Goal: Transaction & Acquisition: Purchase product/service

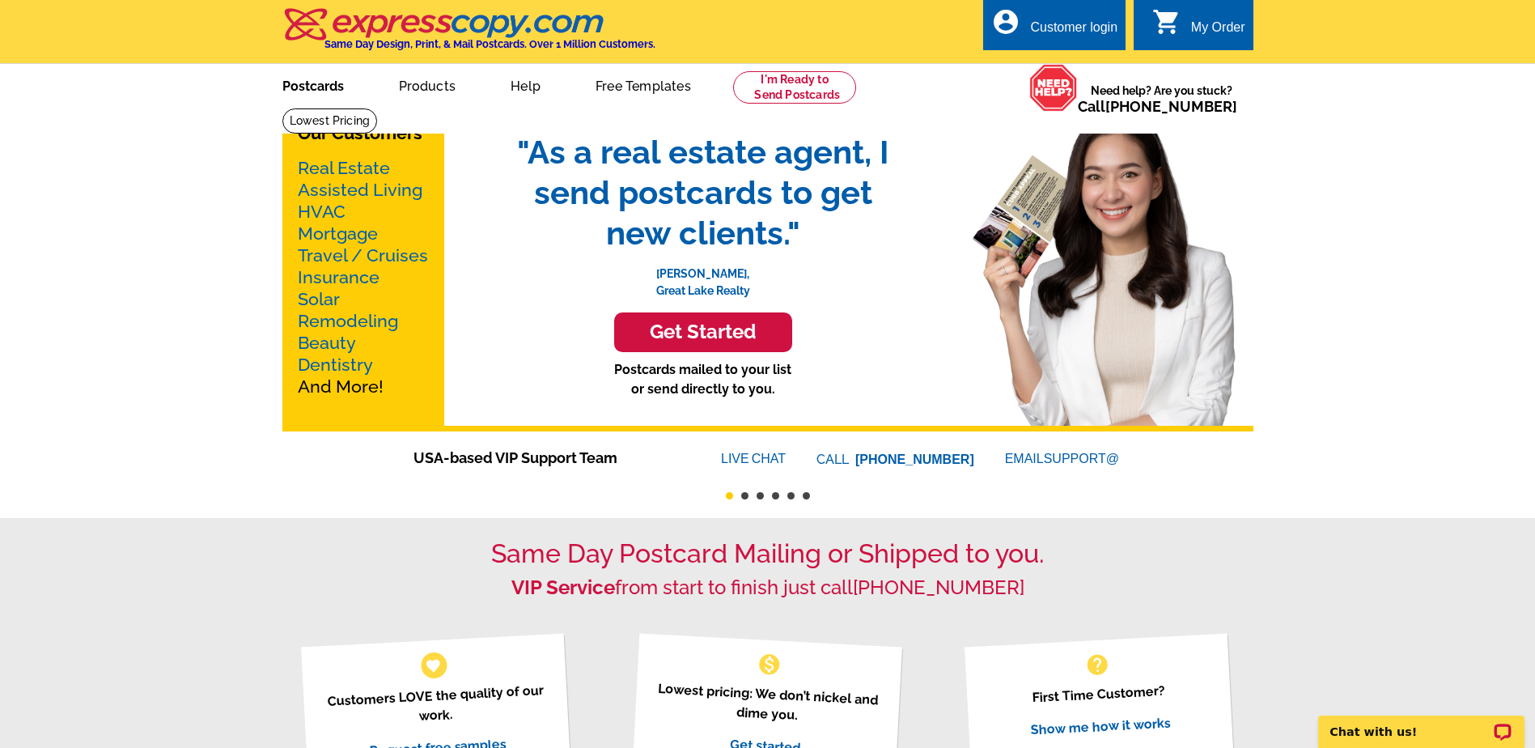
click at [298, 90] on link "Postcards" at bounding box center [313, 85] width 113 height 38
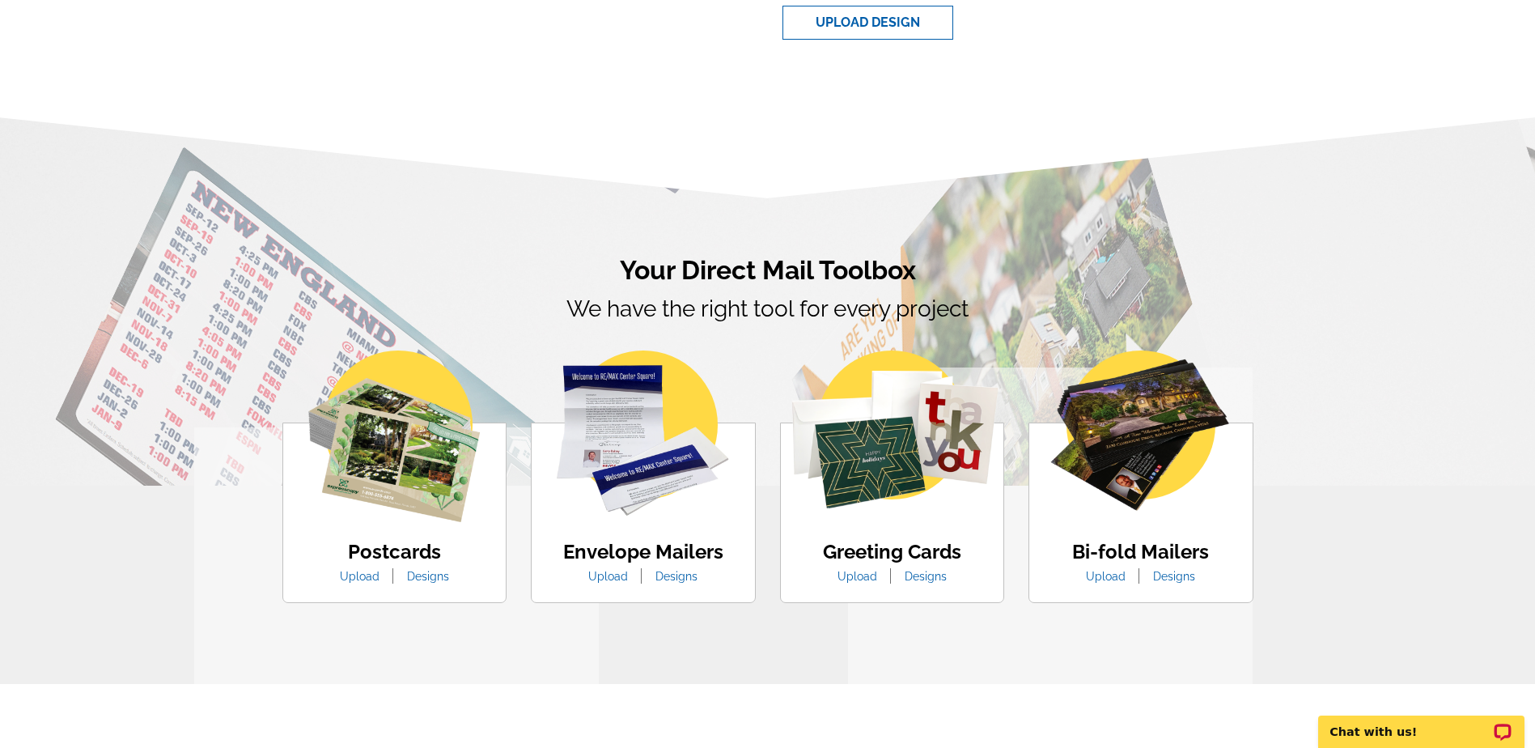
scroll to position [728, 0]
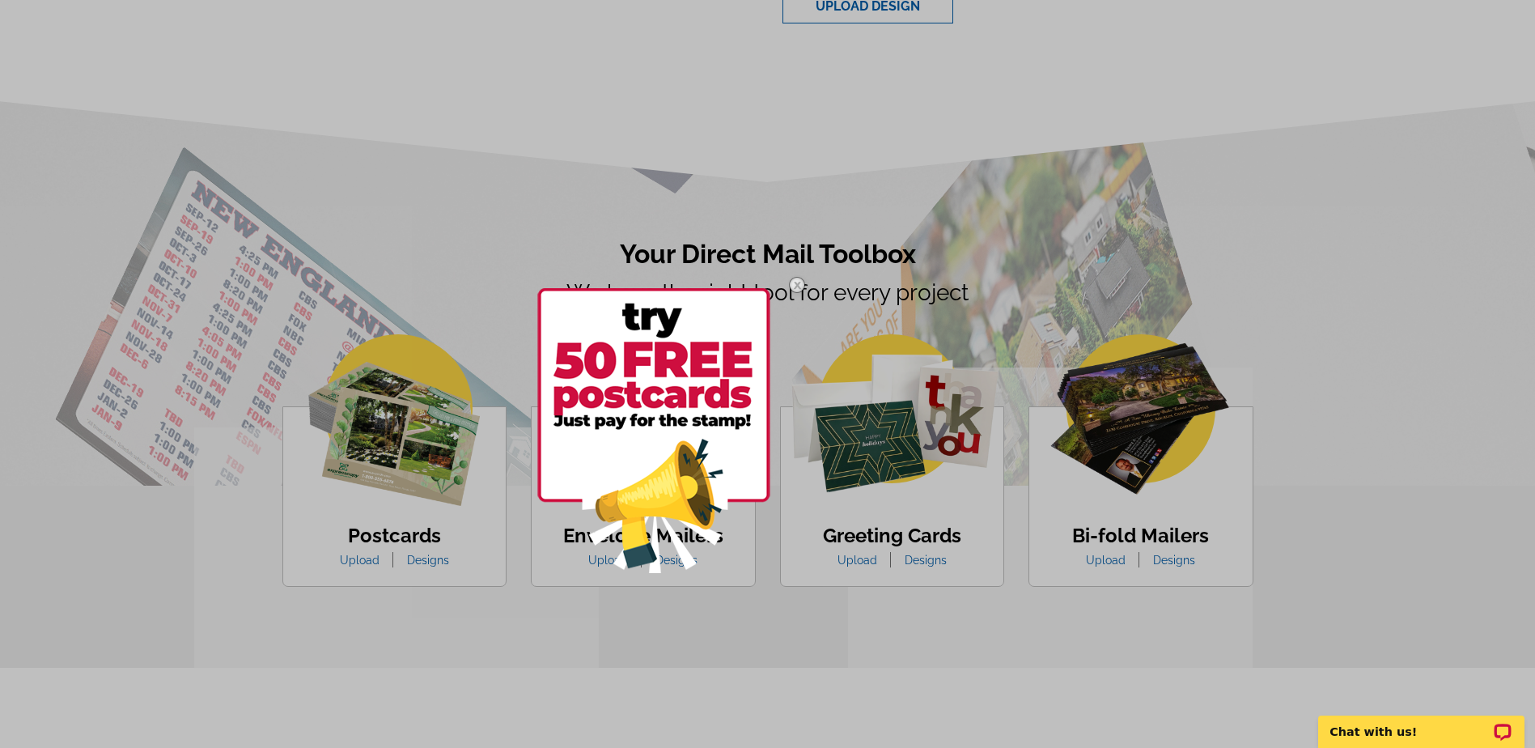
click at [788, 278] on img at bounding box center [797, 284] width 47 height 47
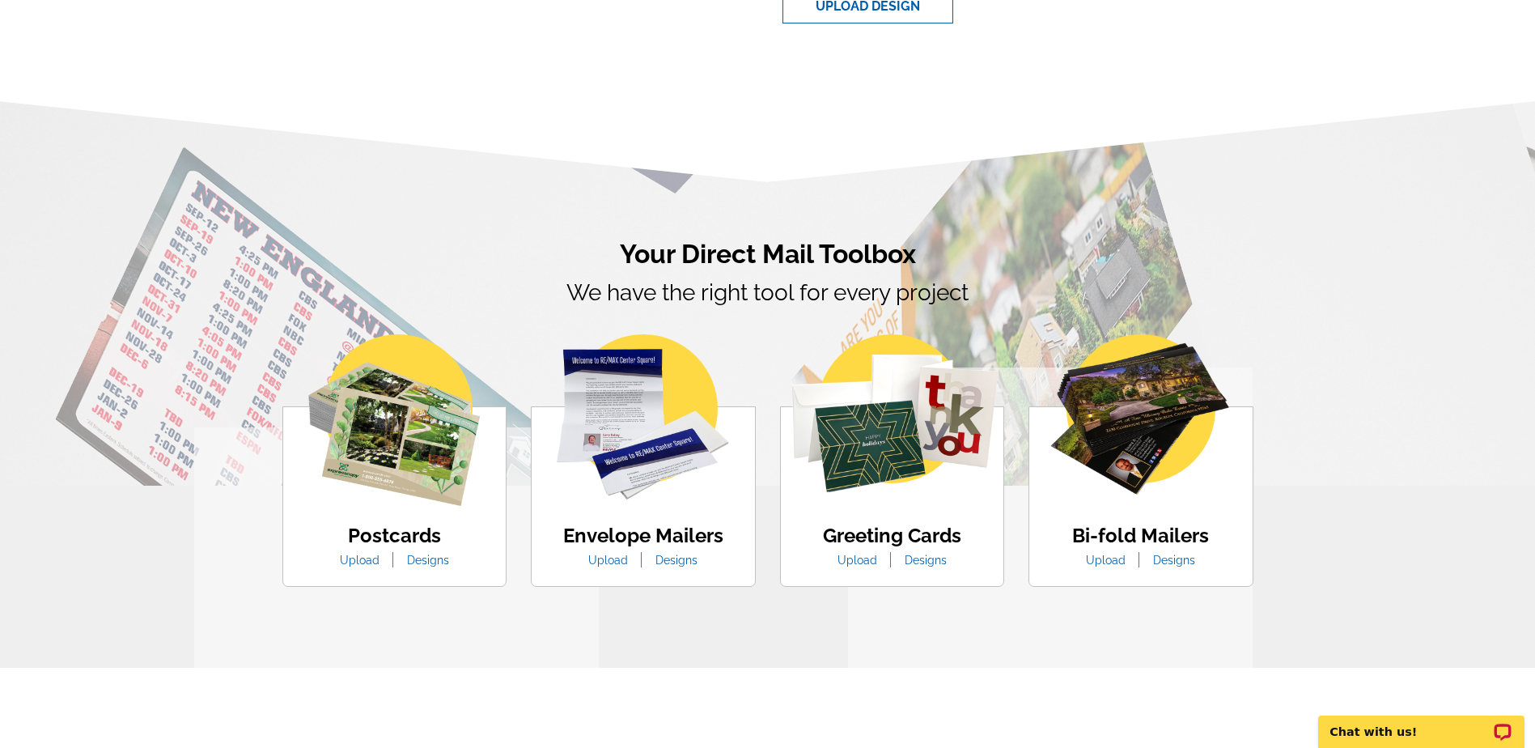
scroll to position [809, 0]
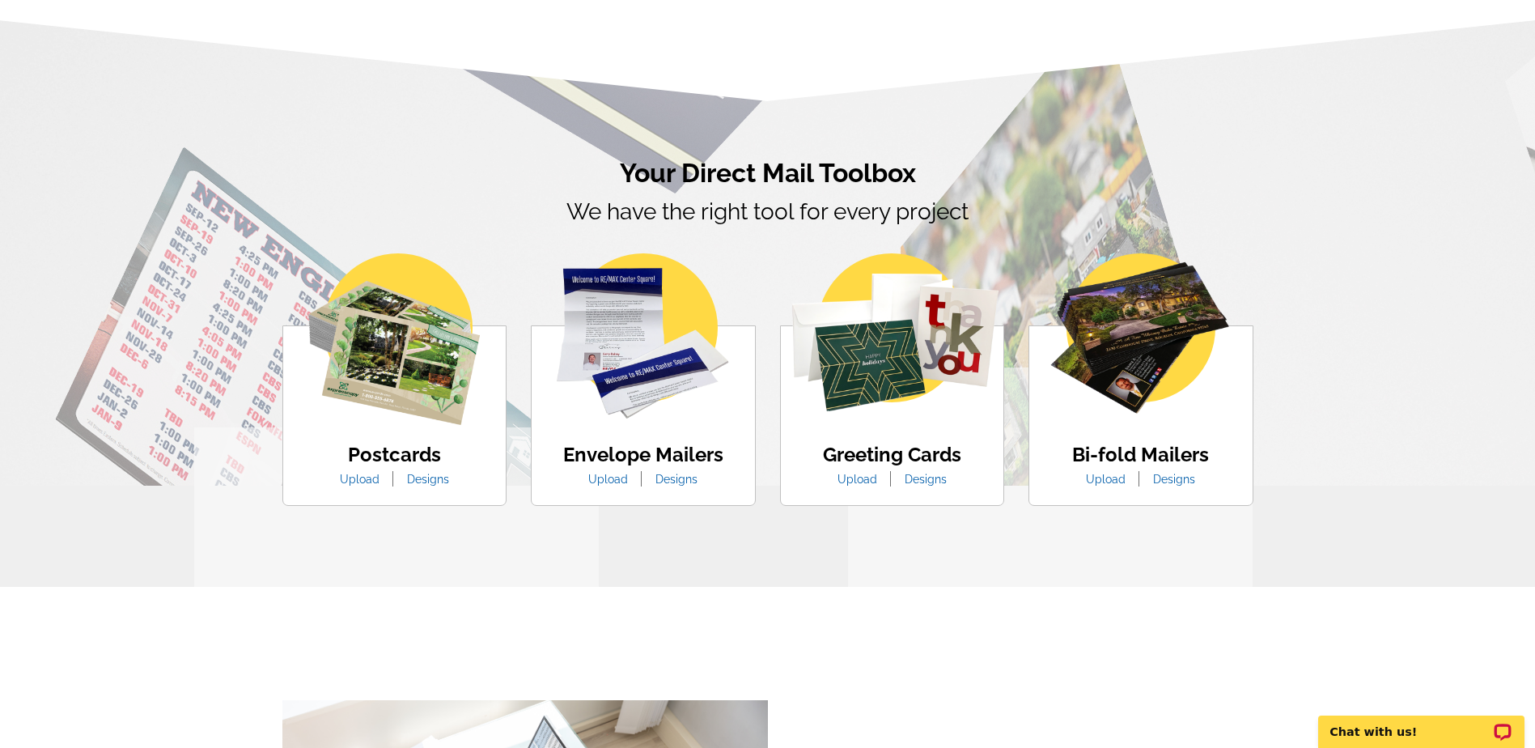
click at [399, 380] on img at bounding box center [394, 339] width 172 height 172
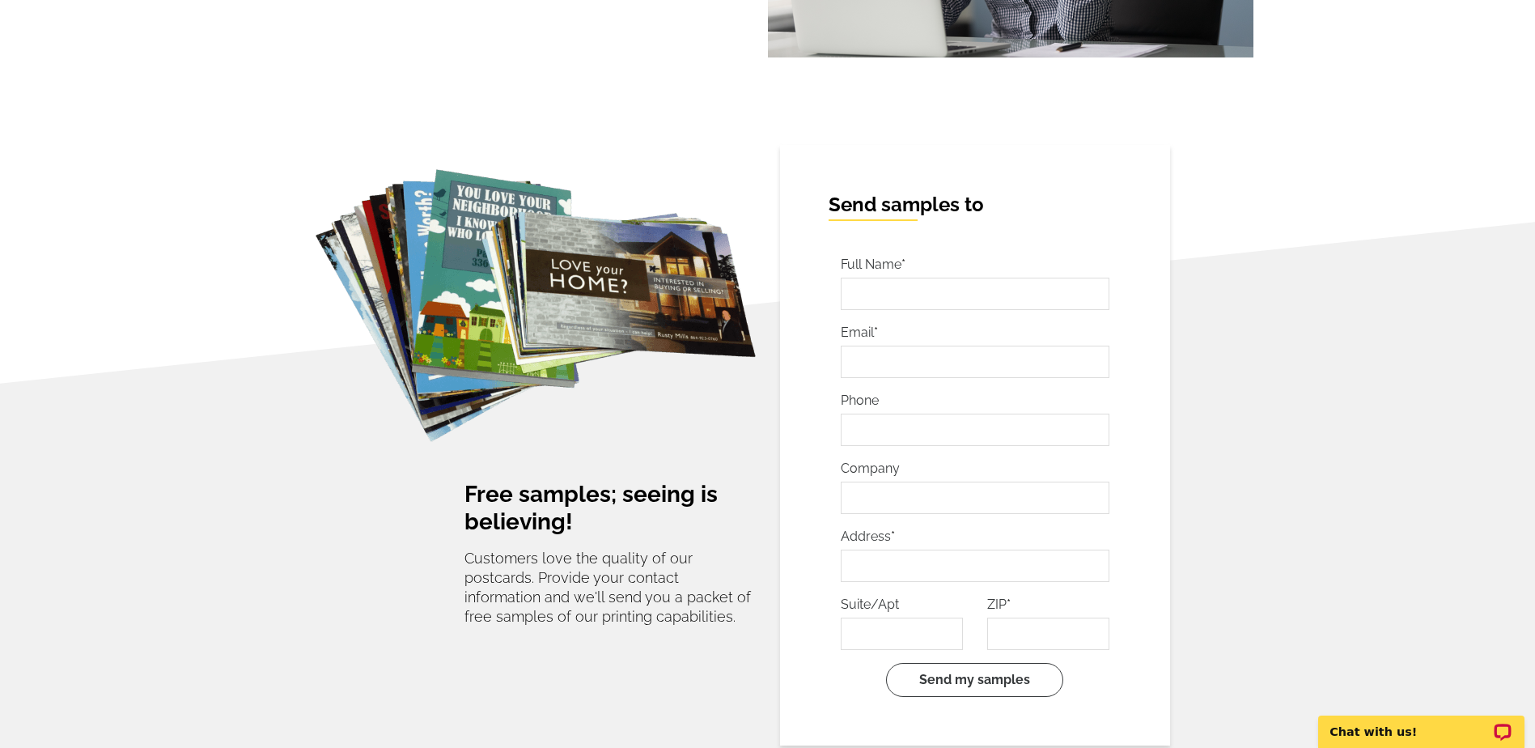
scroll to position [2752, 0]
